Goal: Task Accomplishment & Management: Use online tool/utility

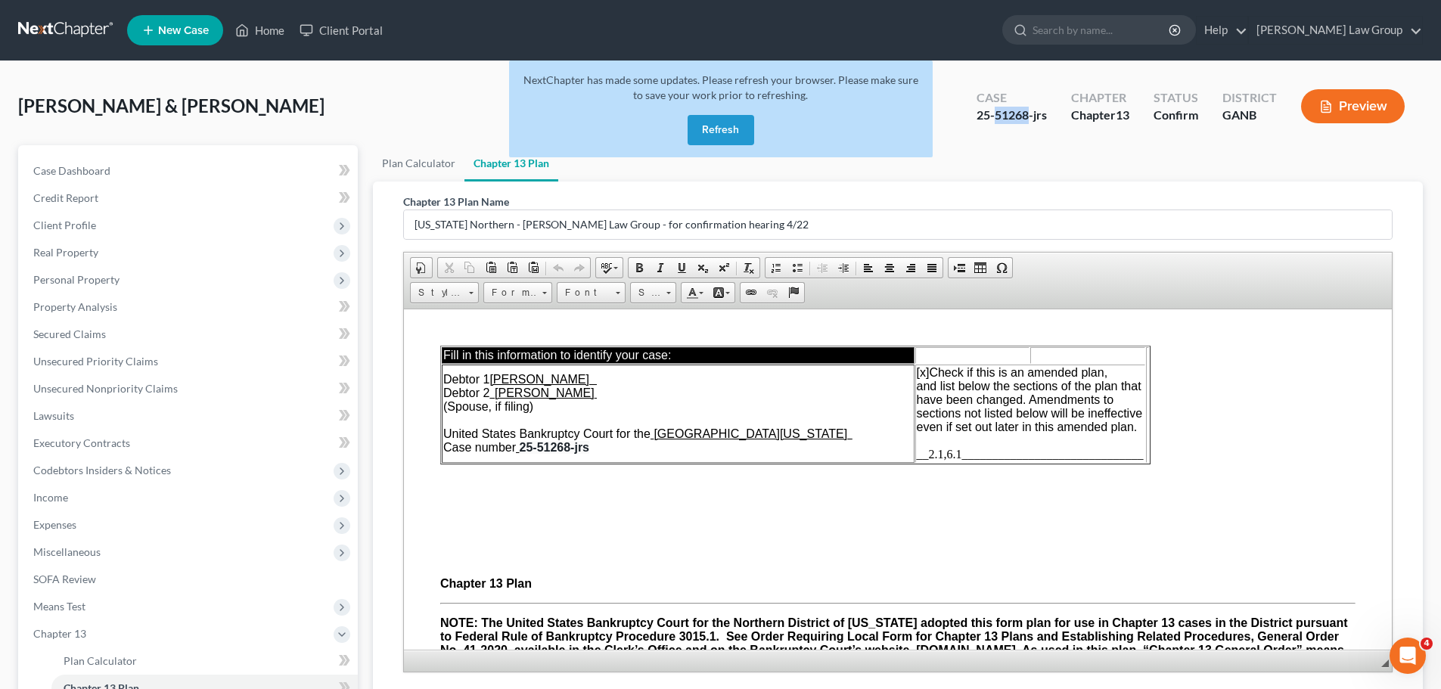
scroll to position [3328, 0]
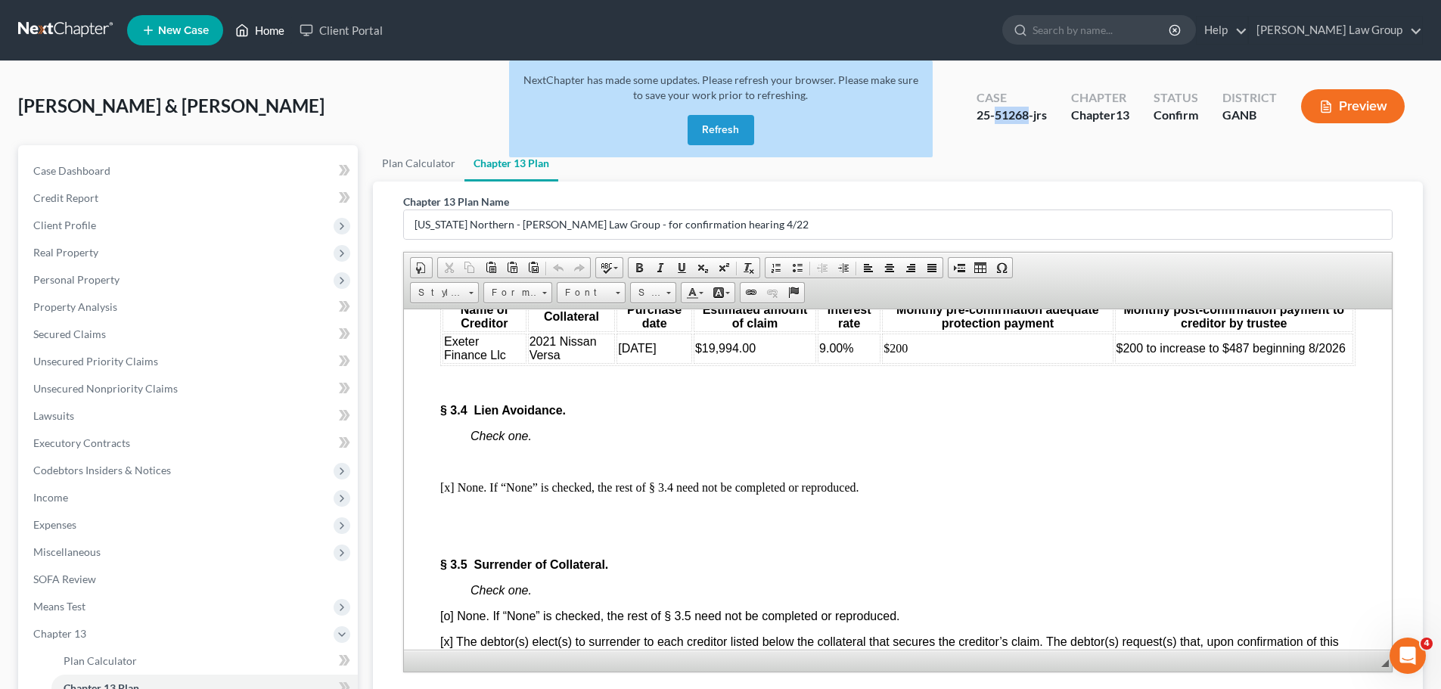
click at [266, 23] on link "Home" at bounding box center [260, 30] width 64 height 27
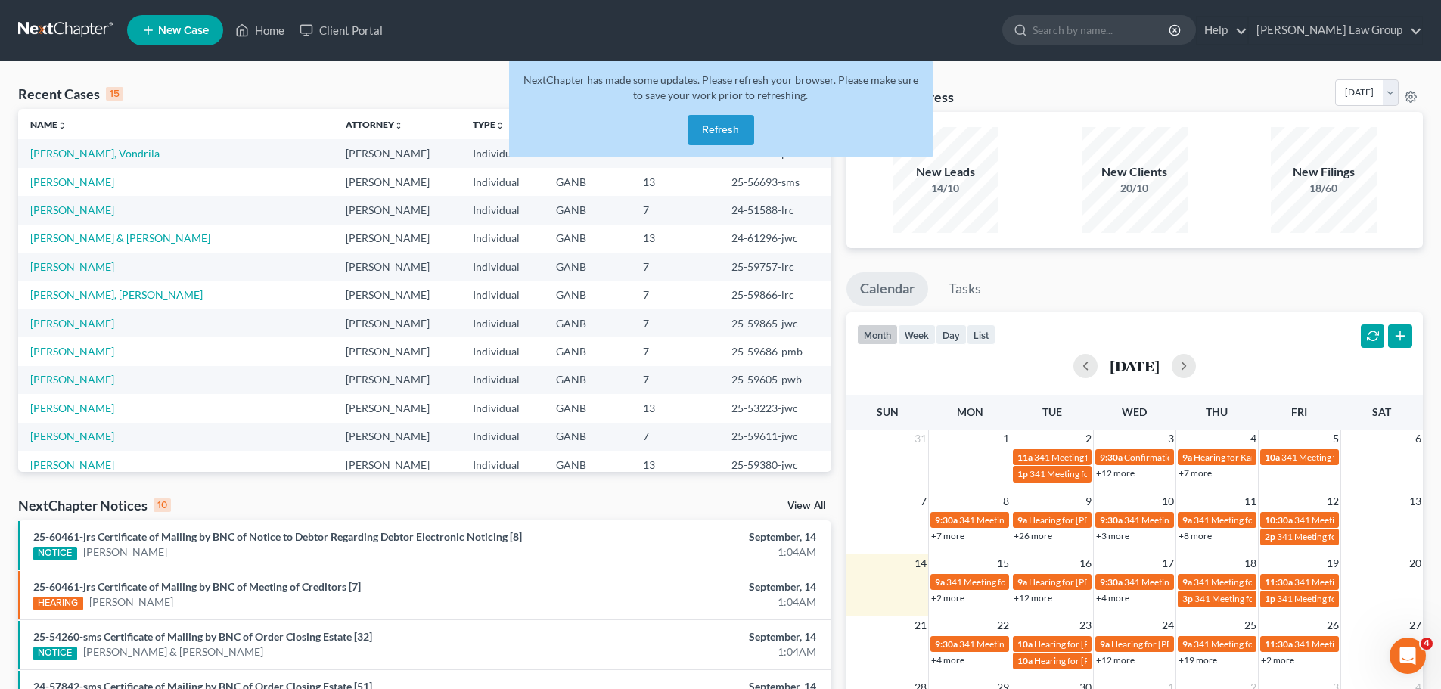
click at [742, 118] on button "Refresh" at bounding box center [721, 130] width 67 height 30
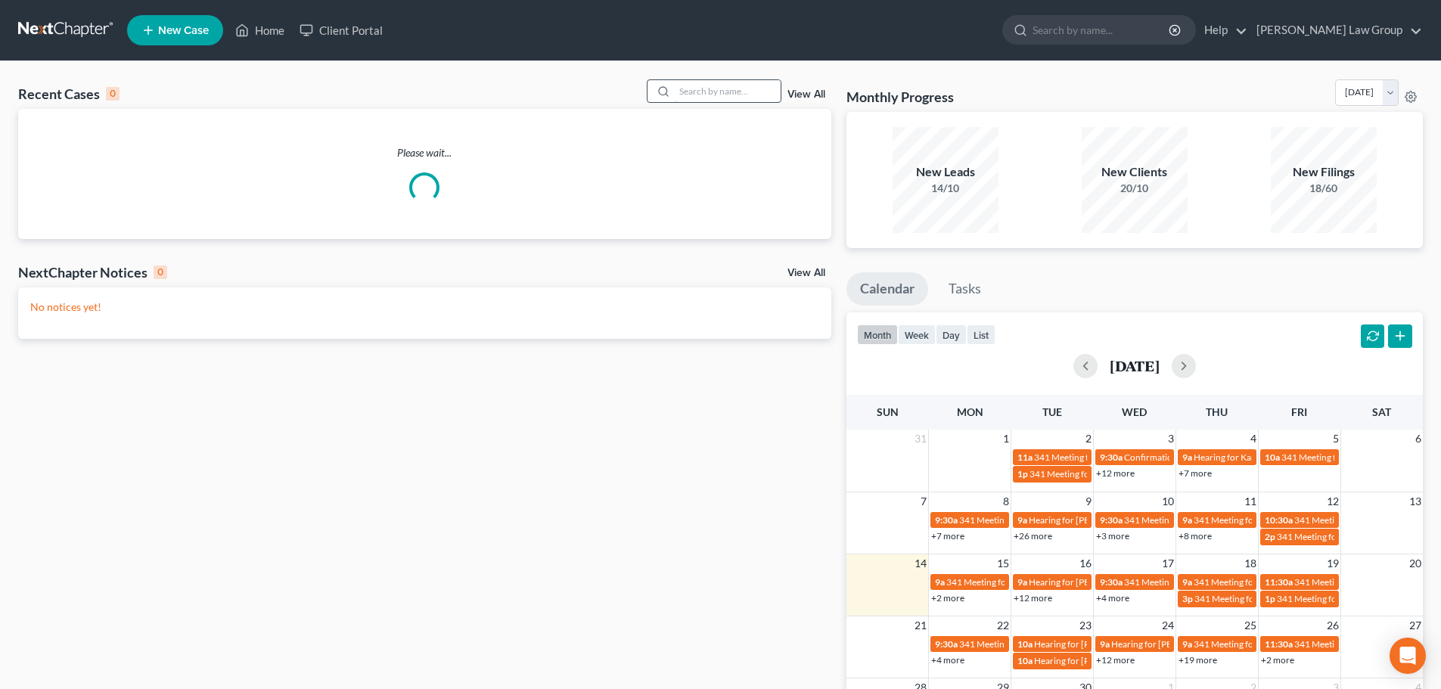
click at [747, 92] on input "search" at bounding box center [728, 91] width 106 height 22
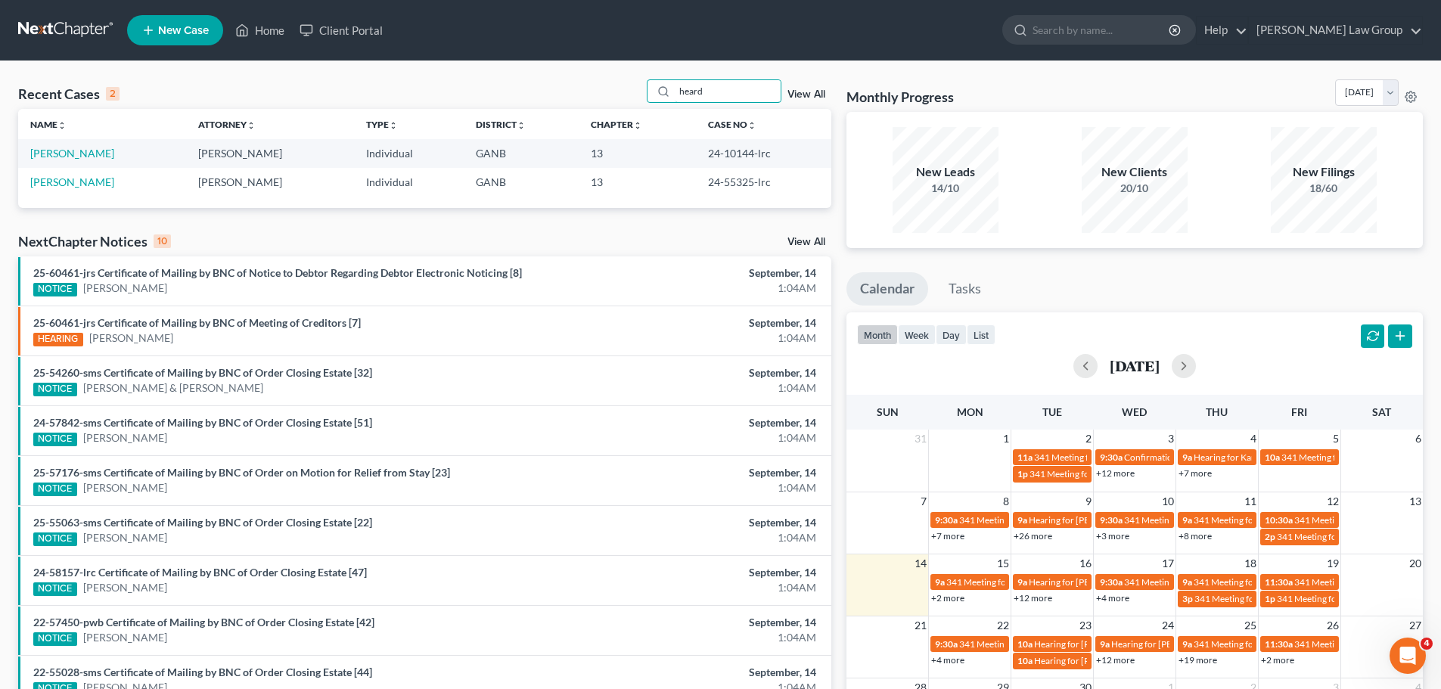
type input "heard"
click at [75, 151] on link "[PERSON_NAME]" at bounding box center [72, 153] width 84 height 13
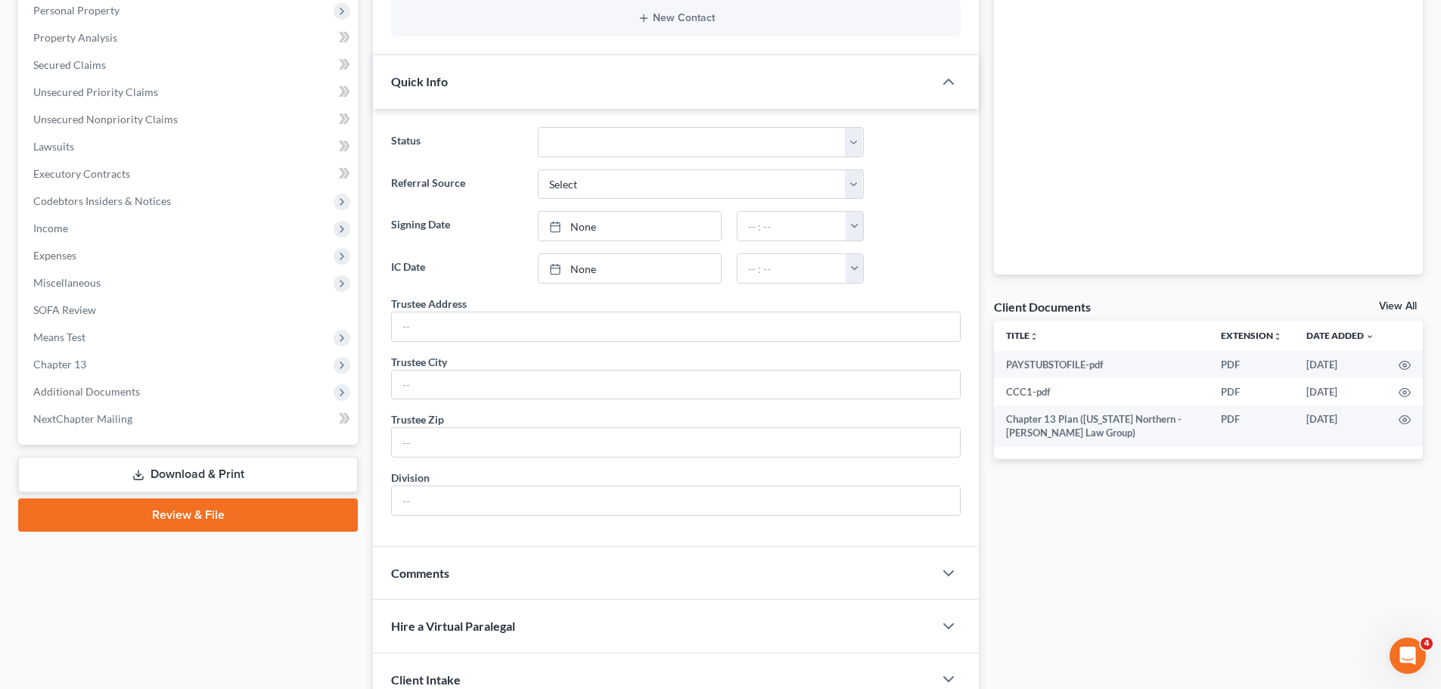
scroll to position [283, 0]
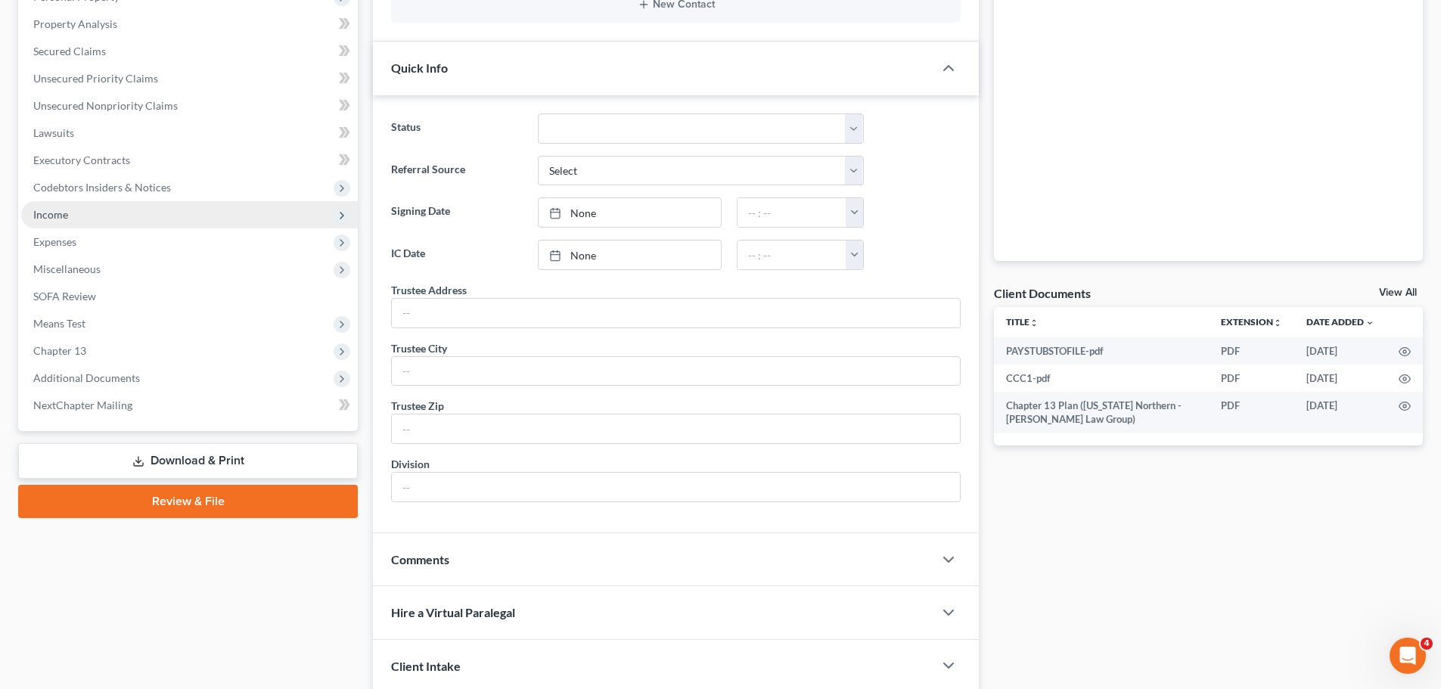
click at [125, 209] on span "Income" at bounding box center [189, 214] width 337 height 27
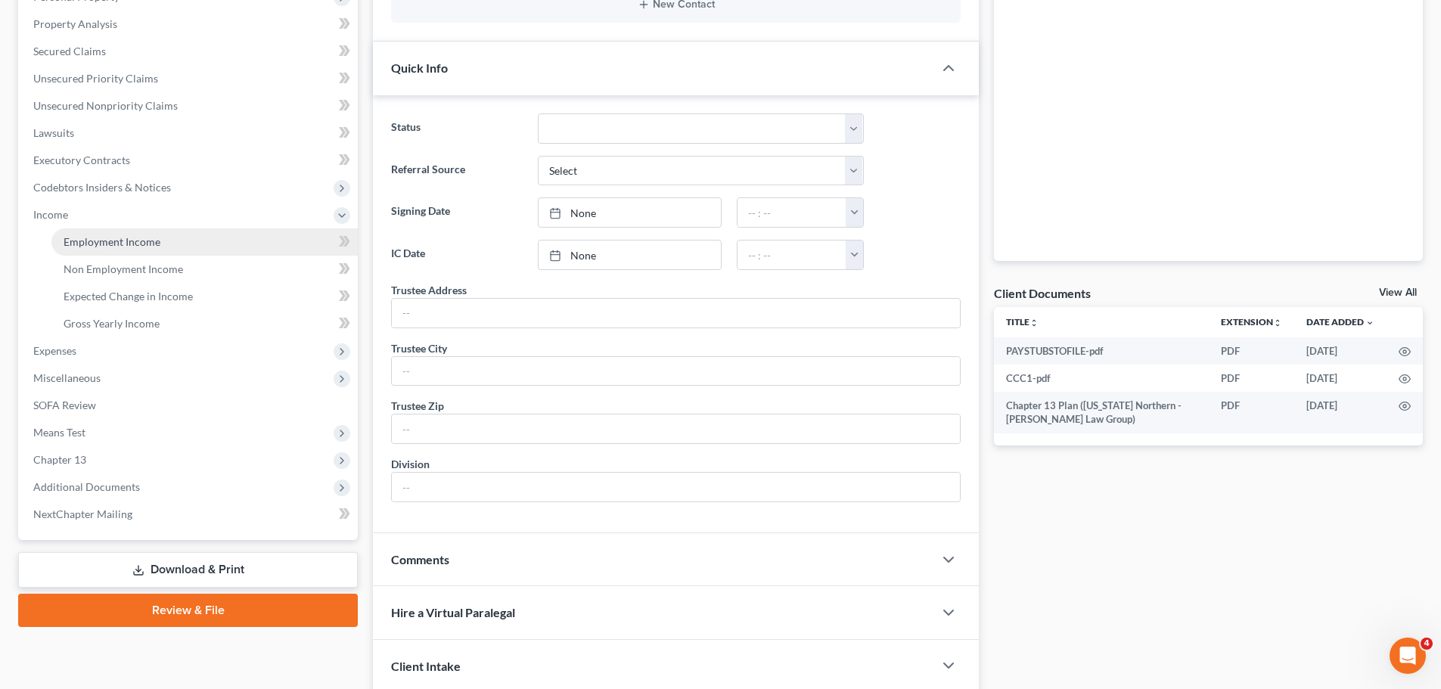
click at [154, 246] on span "Employment Income" at bounding box center [112, 241] width 97 height 13
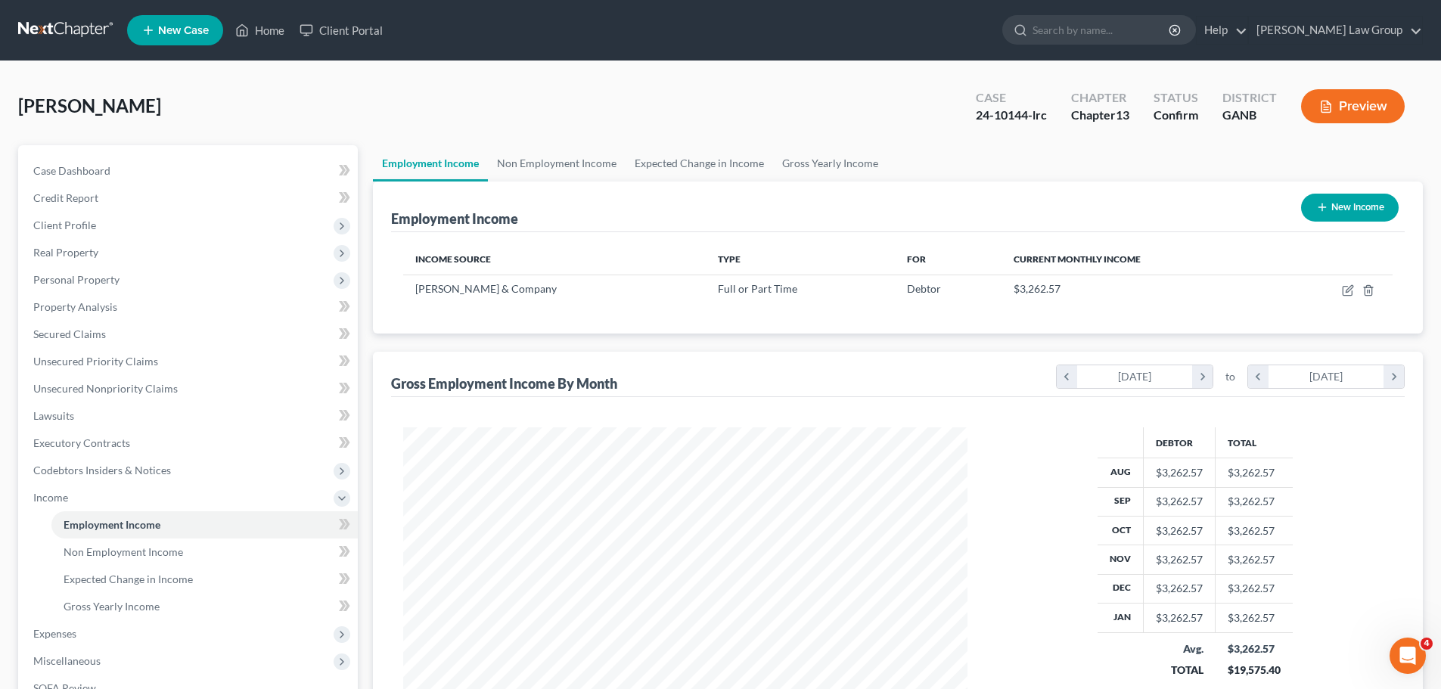
scroll to position [282, 594]
click at [131, 324] on link "Secured Claims" at bounding box center [189, 334] width 337 height 27
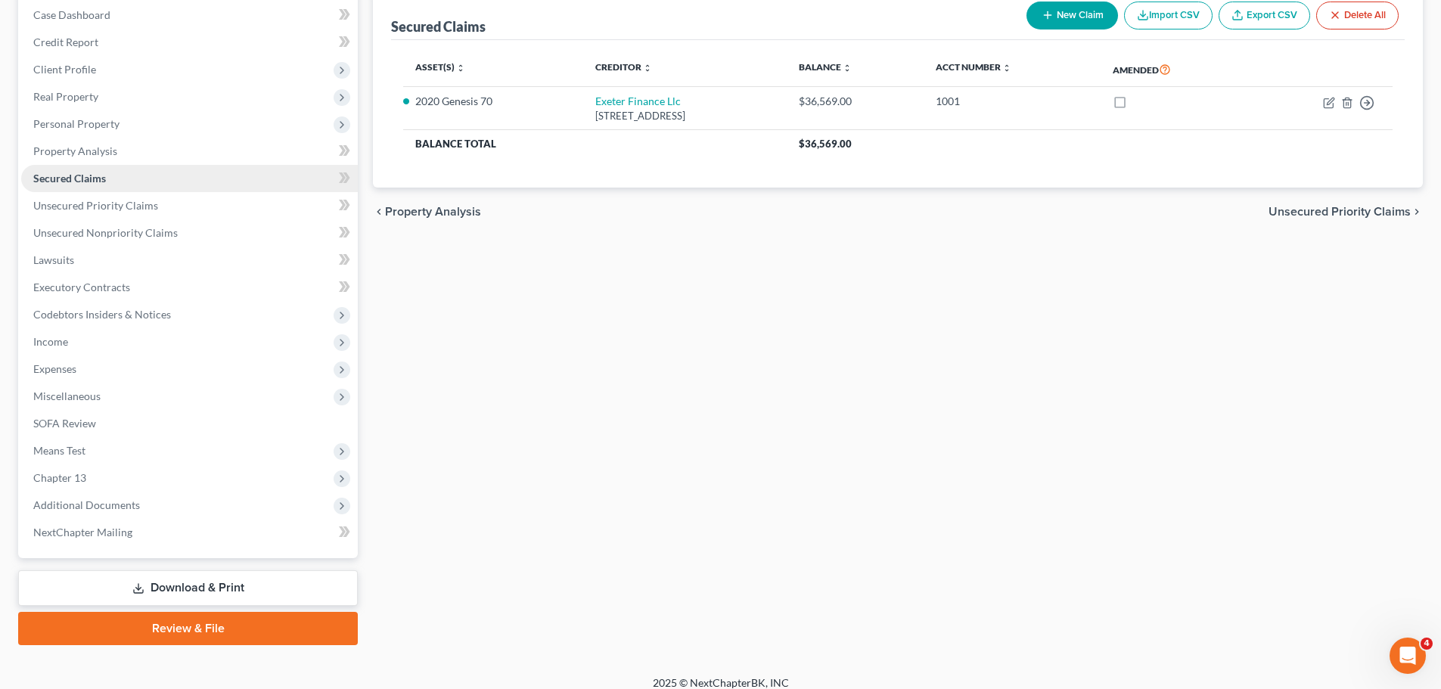
scroll to position [169, 0]
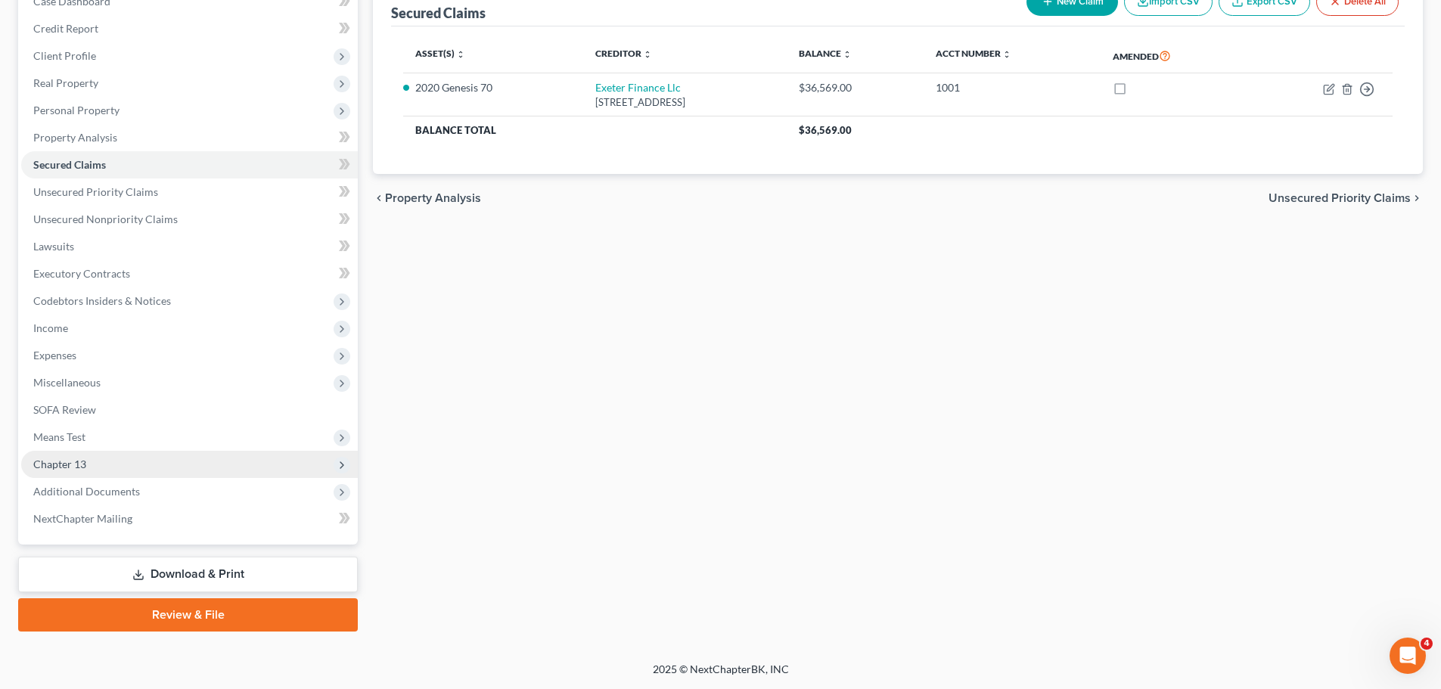
click at [151, 456] on span "Chapter 13" at bounding box center [189, 464] width 337 height 27
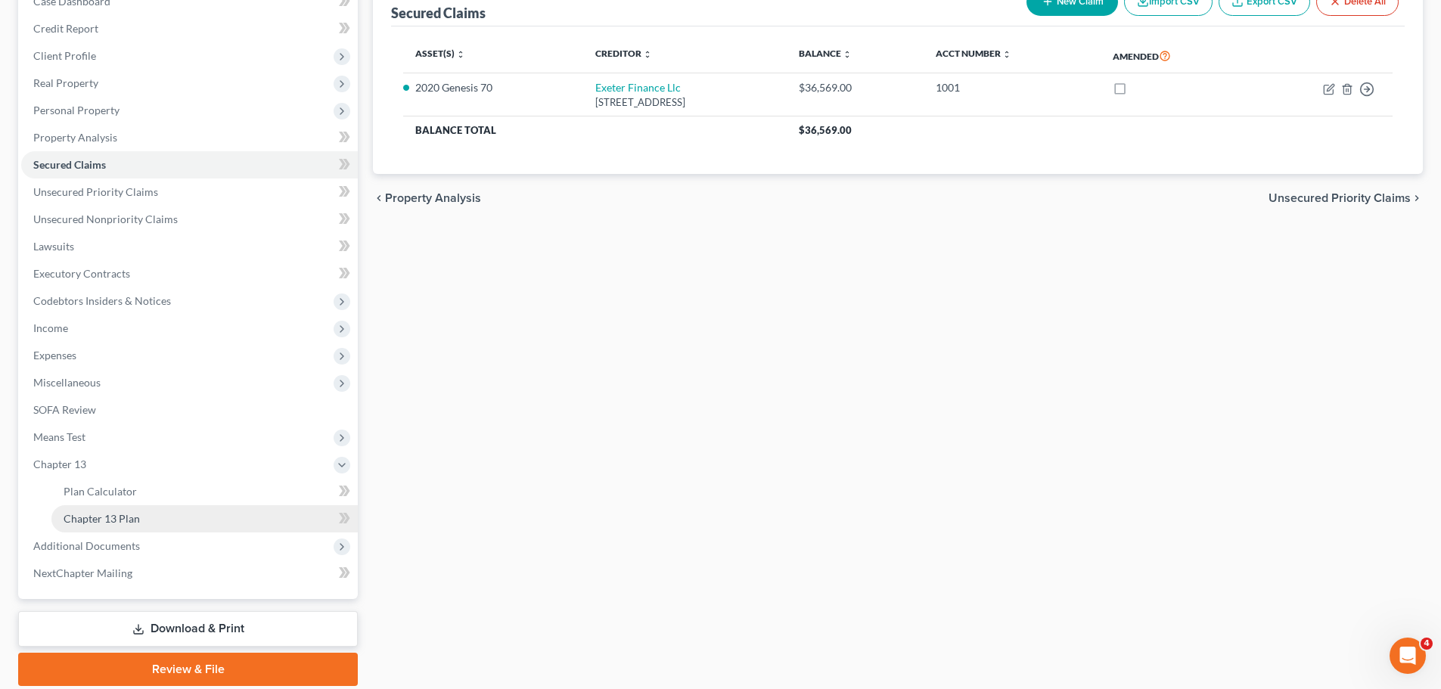
click at [144, 511] on link "Chapter 13 Plan" at bounding box center [204, 518] width 306 height 27
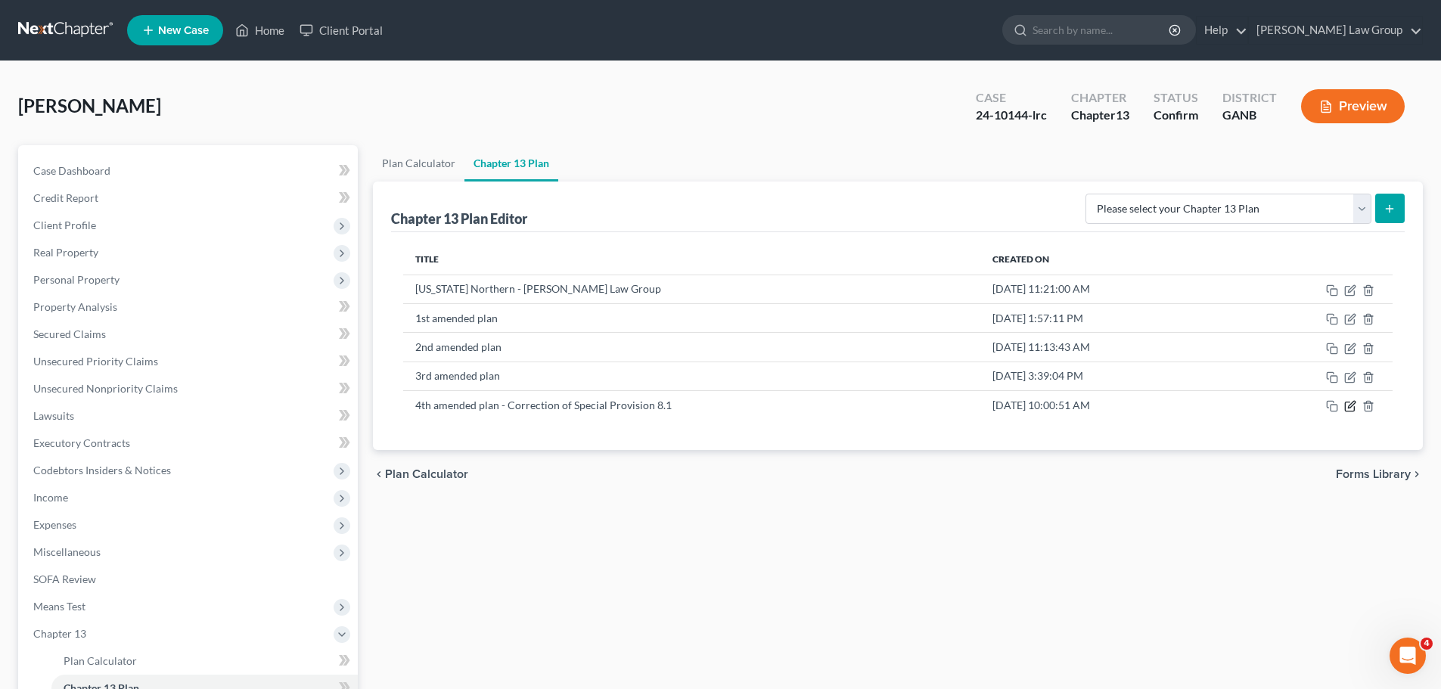
click at [1348, 411] on icon "button" at bounding box center [1349, 406] width 9 height 9
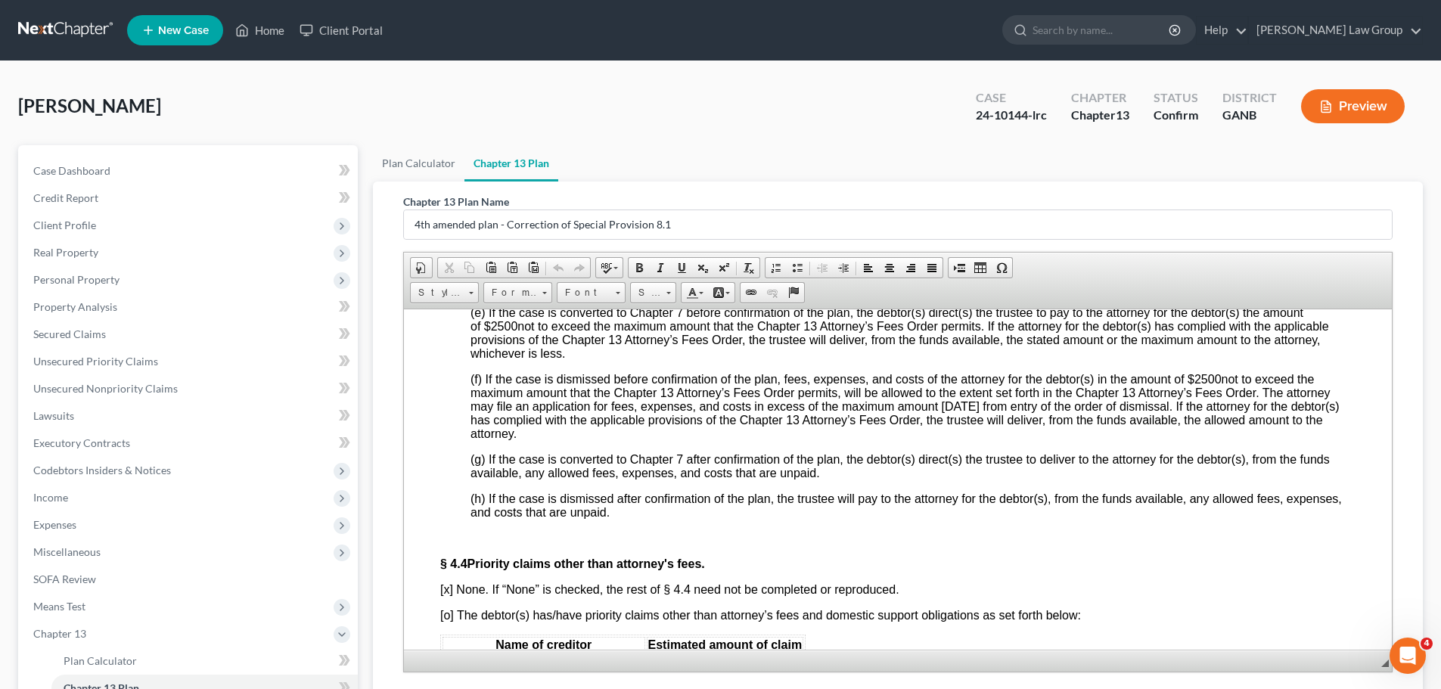
scroll to position [4462, 0]
